Goal: Task Accomplishment & Management: Use online tool/utility

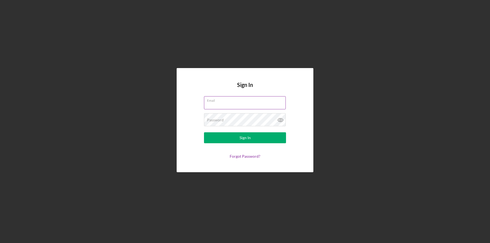
click at [220, 107] on input "Email" at bounding box center [245, 102] width 82 height 13
type input "[PERSON_NAME][EMAIL_ADDRESS][DOMAIN_NAME]"
click at [204, 132] on button "Sign In" at bounding box center [245, 137] width 82 height 11
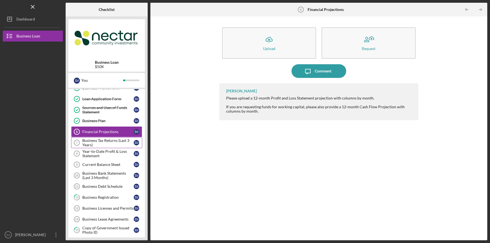
scroll to position [32, 0]
